Goal: Go to known website: Access a specific website the user already knows

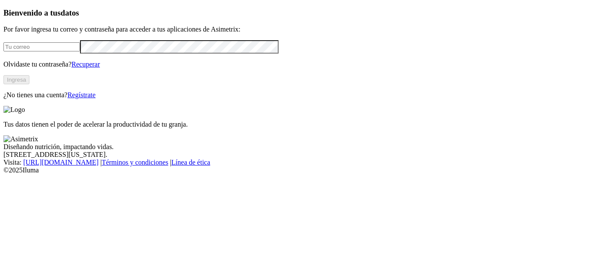
click at [80, 51] on input "email" at bounding box center [41, 46] width 77 height 9
type input "[PERSON_NAME][EMAIL_ADDRESS][PERSON_NAME][DOMAIN_NAME]"
click at [29, 84] on button "Ingresa" at bounding box center [16, 79] width 26 height 9
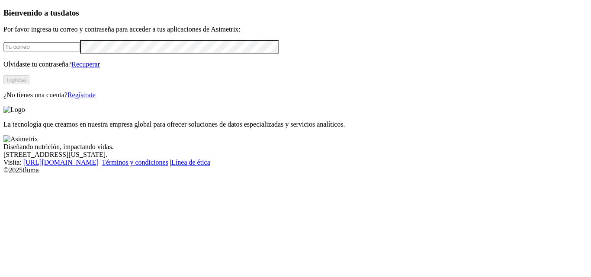
click at [80, 51] on input "email" at bounding box center [41, 46] width 77 height 9
type input "[PERSON_NAME][EMAIL_ADDRESS][PERSON_NAME][DOMAIN_NAME]"
click input "submit" at bounding box center [0, 0] width 0 height 0
